Goal: Unclear

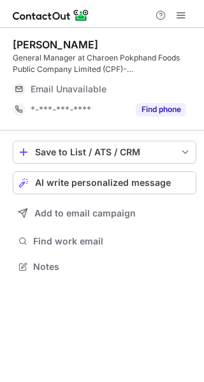
scroll to position [258, 204]
